Goal: Task Accomplishment & Management: Manage account settings

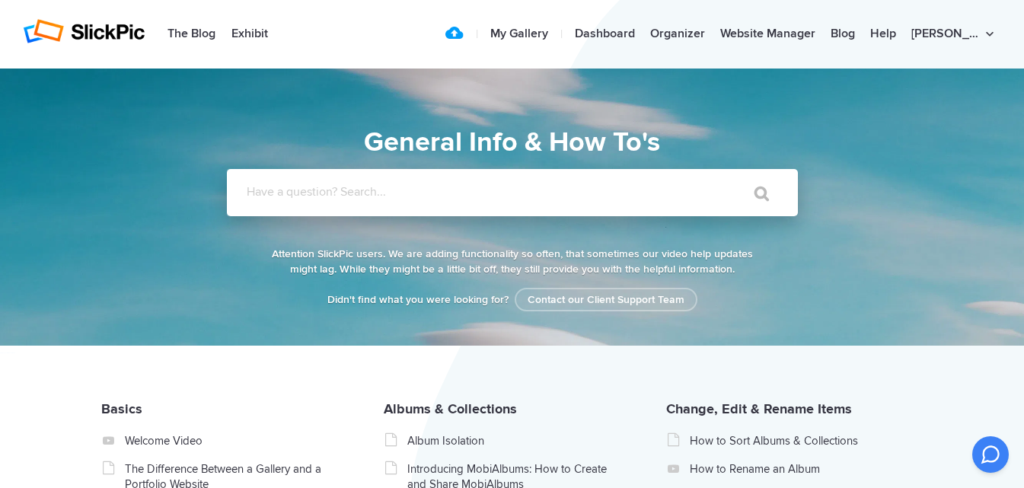
drag, startPoint x: 369, startPoint y: 202, endPoint x: 423, endPoint y: 196, distance: 53.6
click at [369, 201] on input "Have a question? Search..." at bounding box center [481, 192] width 509 height 47
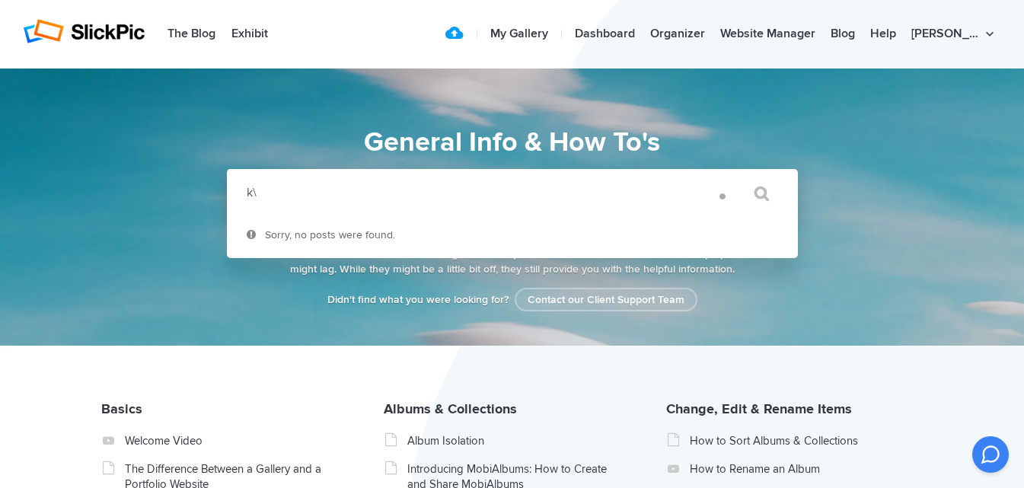
type input "k"
click at [723, 175] on input "" at bounding box center [755, 193] width 64 height 37
drag, startPoint x: 394, startPoint y: 194, endPoint x: 75, endPoint y: 185, distance: 319.9
click at [75, 193] on section "General Info & How To's General Info & How To's Didn't find what you were looki…" at bounding box center [512, 207] width 1024 height 277
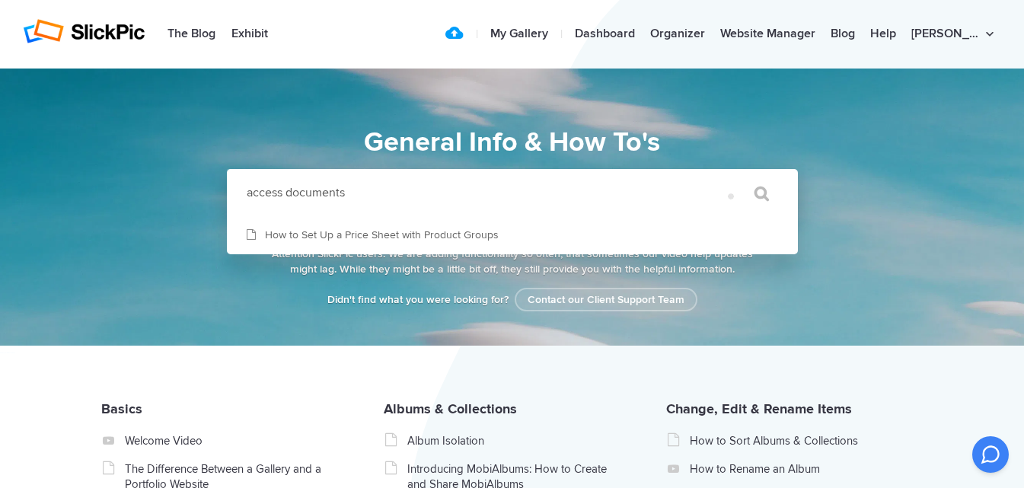
type input "access documents"
click at [723, 175] on input "" at bounding box center [755, 193] width 64 height 37
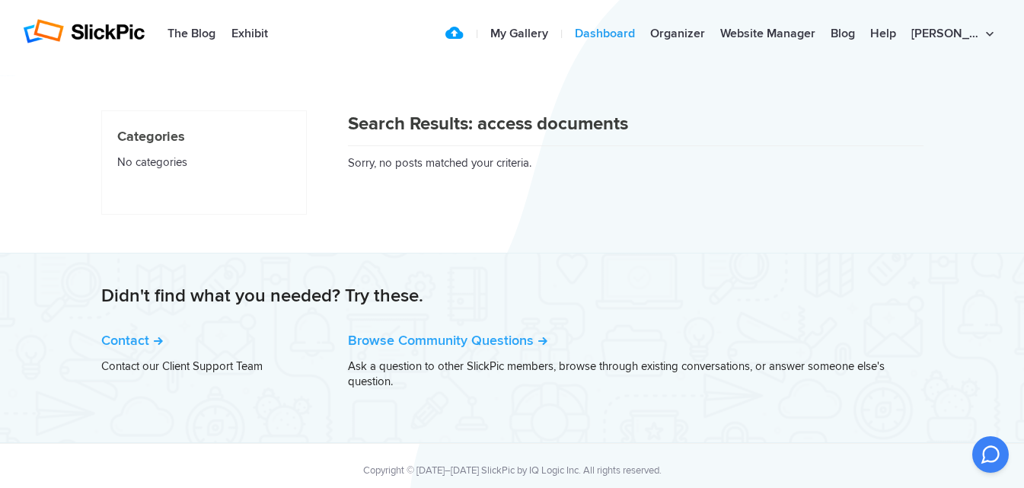
click at [638, 34] on link "Dashboard" at bounding box center [604, 34] width 75 height 30
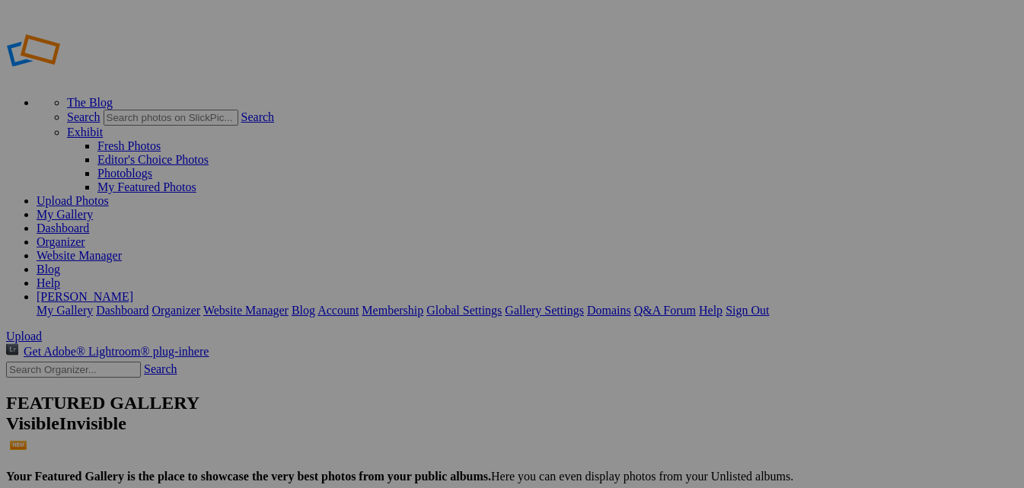
drag, startPoint x: 0, startPoint y: 0, endPoint x: 5, endPoint y: 139, distance: 138.7
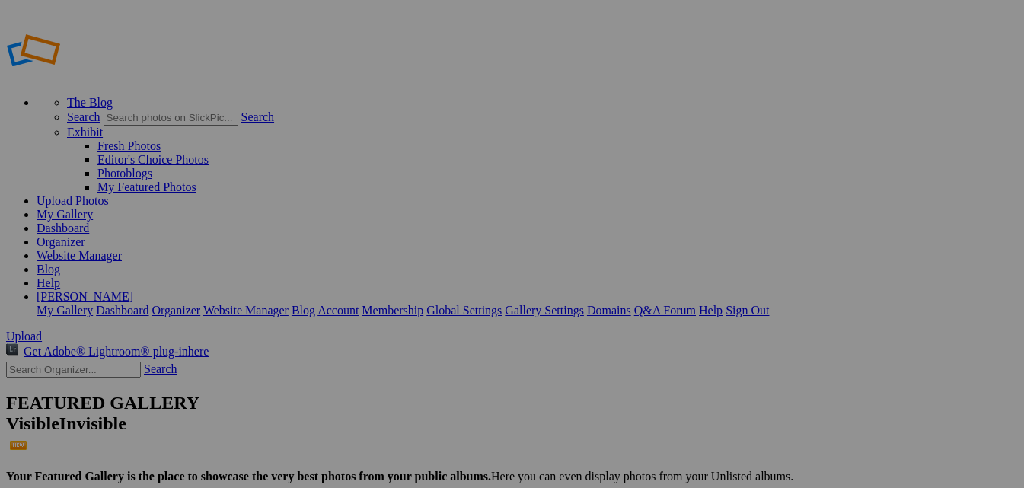
click at [93, 208] on link "My Gallery" at bounding box center [65, 214] width 56 height 13
